Goal: Task Accomplishment & Management: Manage account settings

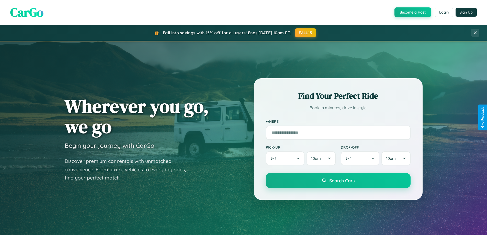
scroll to position [985, 0]
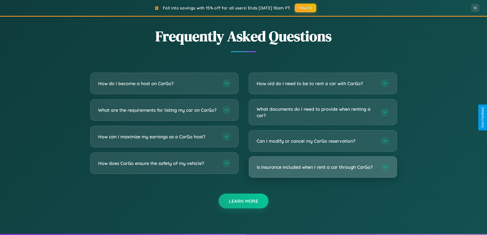
click at [323, 167] on h3 "Is insurance included when I rent a car through CarGo?" at bounding box center [316, 167] width 119 height 6
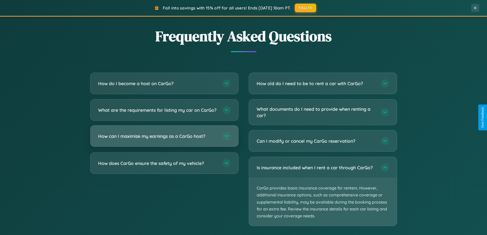
click at [164, 139] on h3 "How can I maximize my earnings as a CarGo host?" at bounding box center [157, 136] width 119 height 6
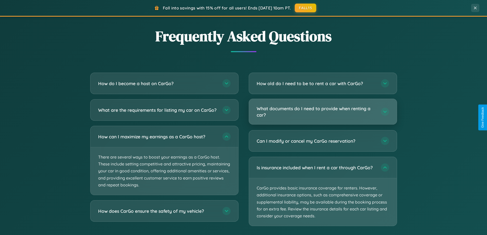
click at [323, 112] on h3 "What documents do I need to provide when renting a car?" at bounding box center [316, 111] width 119 height 13
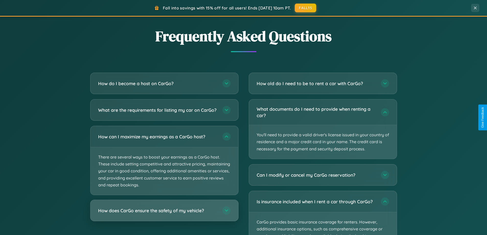
click at [164, 214] on h3 "How does CarGo ensure the safety of my vehicle?" at bounding box center [157, 211] width 119 height 6
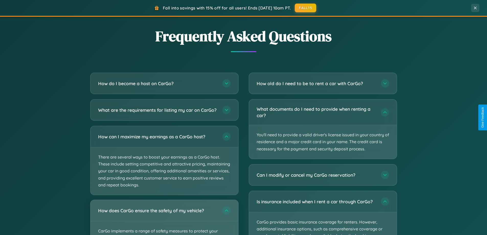
click at [164, 220] on div "How does CarGo ensure the safety of my vehicle?" at bounding box center [165, 210] width 148 height 21
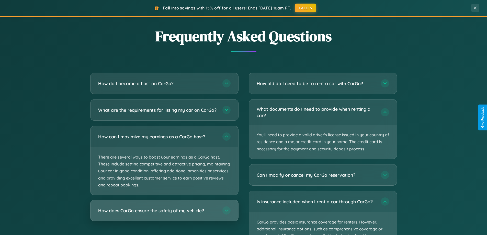
click at [164, 214] on h3 "How does CarGo ensure the safety of my vehicle?" at bounding box center [157, 211] width 119 height 6
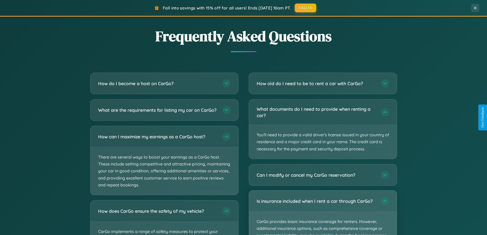
click at [323, 213] on p "CarGo provides basic insurance coverage for renters. However, additional insura…" at bounding box center [323, 236] width 148 height 48
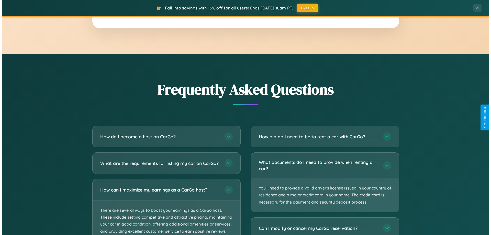
scroll to position [0, 0]
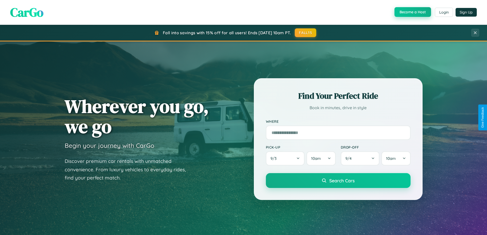
click at [412, 12] on button "Become a Host" at bounding box center [413, 12] width 37 height 10
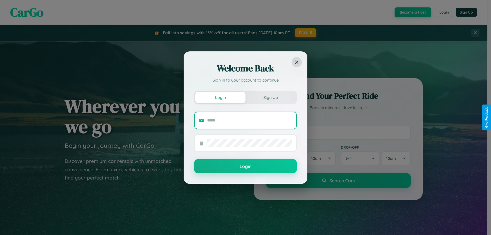
click at [250, 120] on input "text" at bounding box center [249, 120] width 85 height 8
type input "**********"
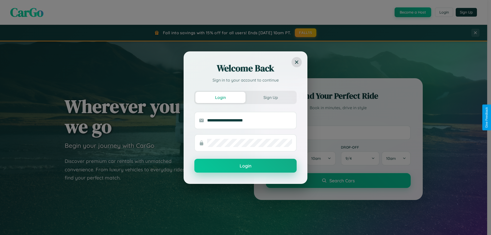
click at [246, 166] on button "Login" at bounding box center [245, 166] width 102 height 14
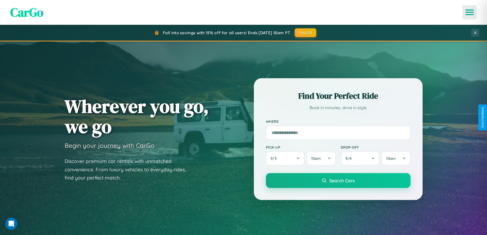
click at [470, 12] on icon "Open menu" at bounding box center [469, 12] width 7 height 5
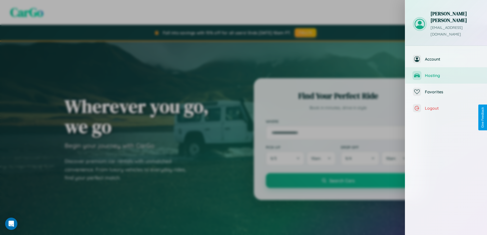
click at [447, 73] on span "Hosting" at bounding box center [452, 75] width 55 height 5
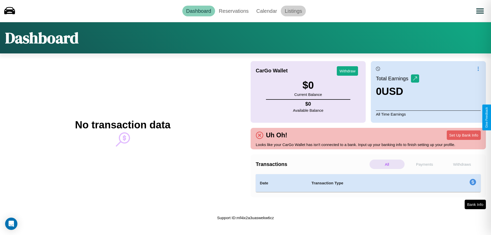
click at [293, 11] on link "Listings" at bounding box center [293, 11] width 25 height 11
